Goal: Information Seeking & Learning: Find specific page/section

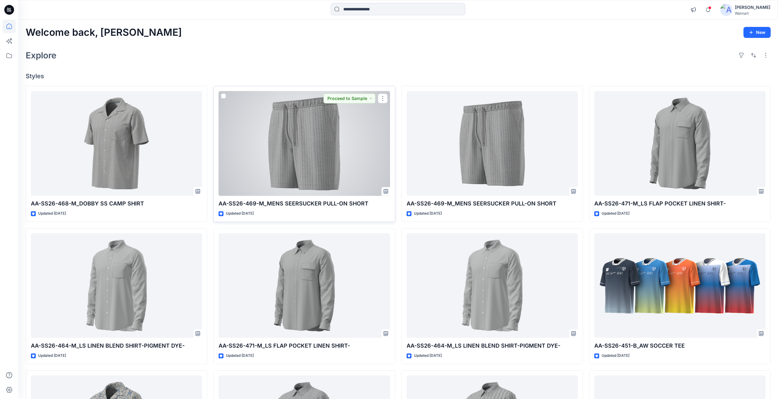
click at [287, 152] on div at bounding box center [303, 143] width 171 height 105
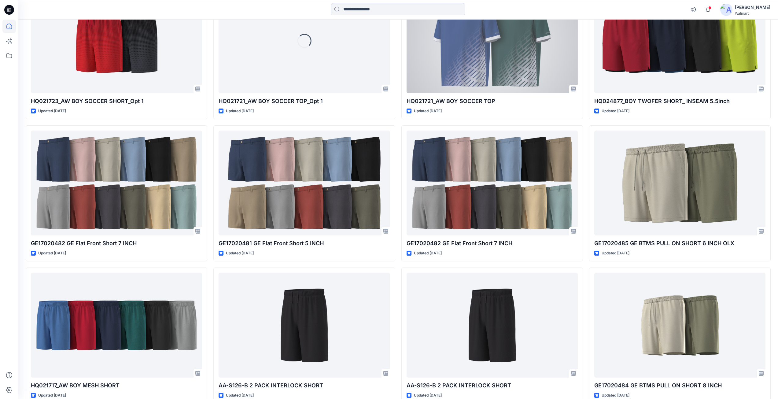
scroll to position [990, 0]
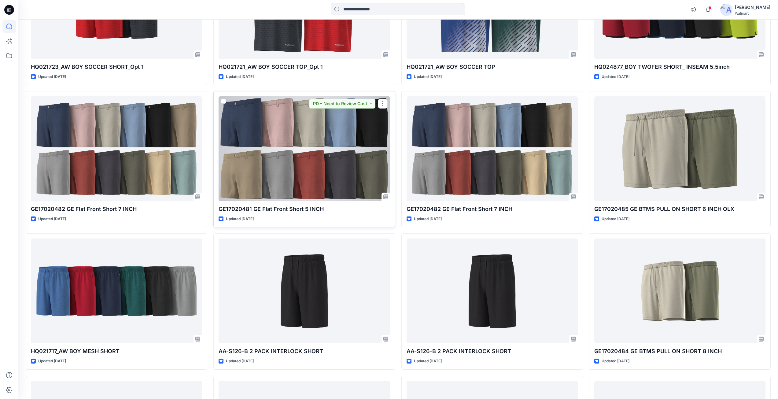
click at [294, 169] on div at bounding box center [303, 148] width 171 height 105
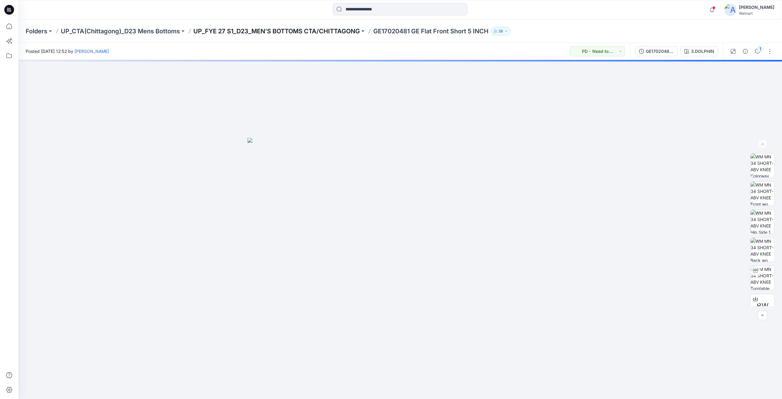
click at [244, 31] on p "UP_FYE 27 S1_D23_MEN’S BOTTOMS CTA/CHITTAGONG" at bounding box center [276, 31] width 167 height 9
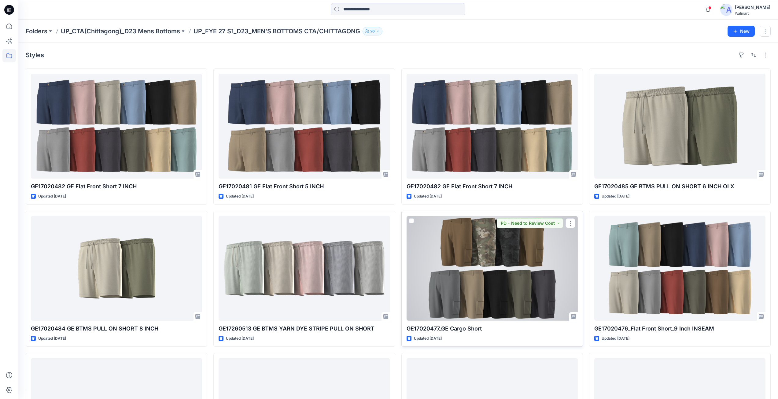
click at [454, 265] on div at bounding box center [491, 268] width 171 height 105
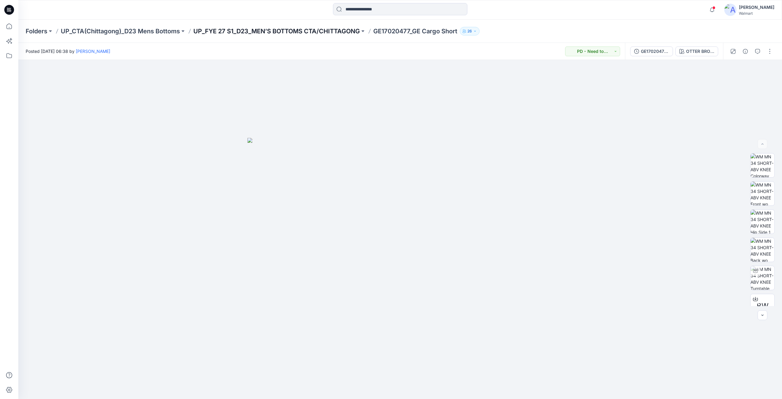
click at [267, 34] on p "UP_FYE 27 S1_D23_MEN’S BOTTOMS CTA/CHITTAGONG" at bounding box center [276, 31] width 167 height 9
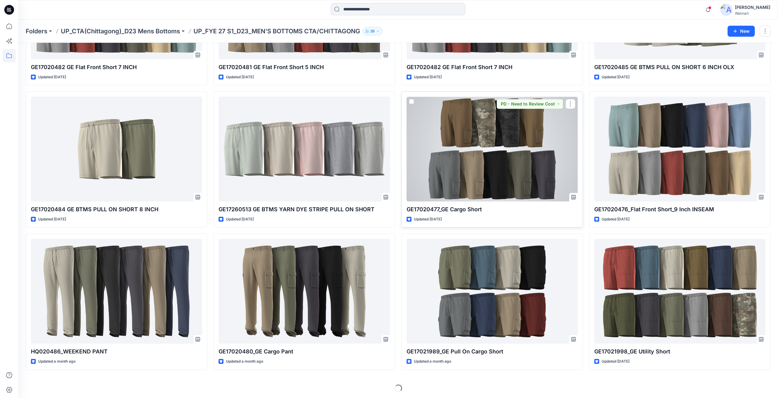
scroll to position [119, 0]
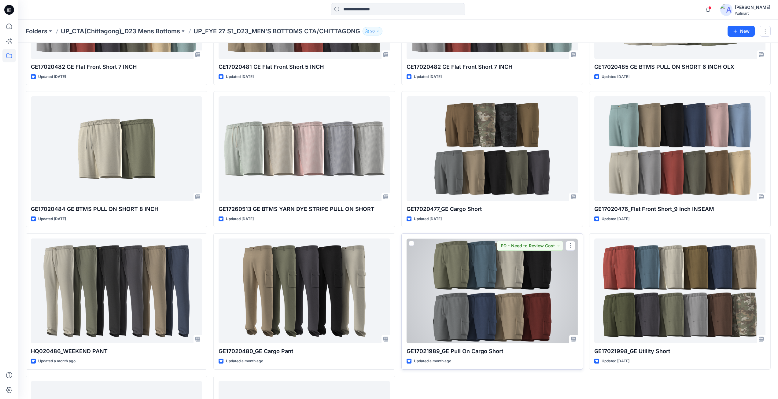
click at [462, 302] on div at bounding box center [491, 290] width 171 height 105
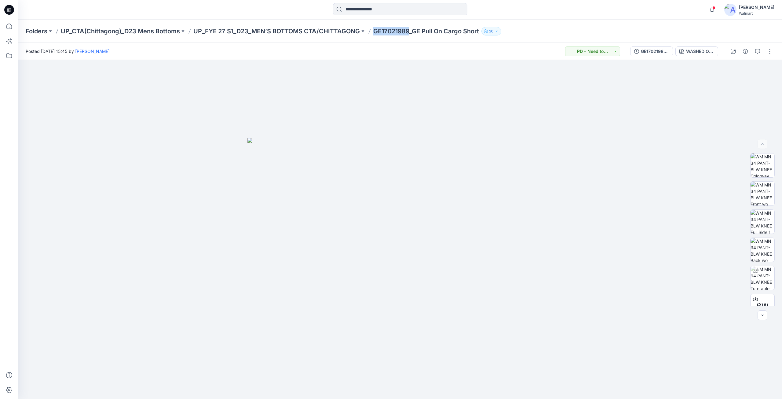
drag, startPoint x: 376, startPoint y: 32, endPoint x: 412, endPoint y: 33, distance: 37.0
click at [412, 33] on p "GE17021989_GE Pull On Cargo Short" at bounding box center [426, 31] width 106 height 9
copy p "GE17021989"
